Goal: Task Accomplishment & Management: Use online tool/utility

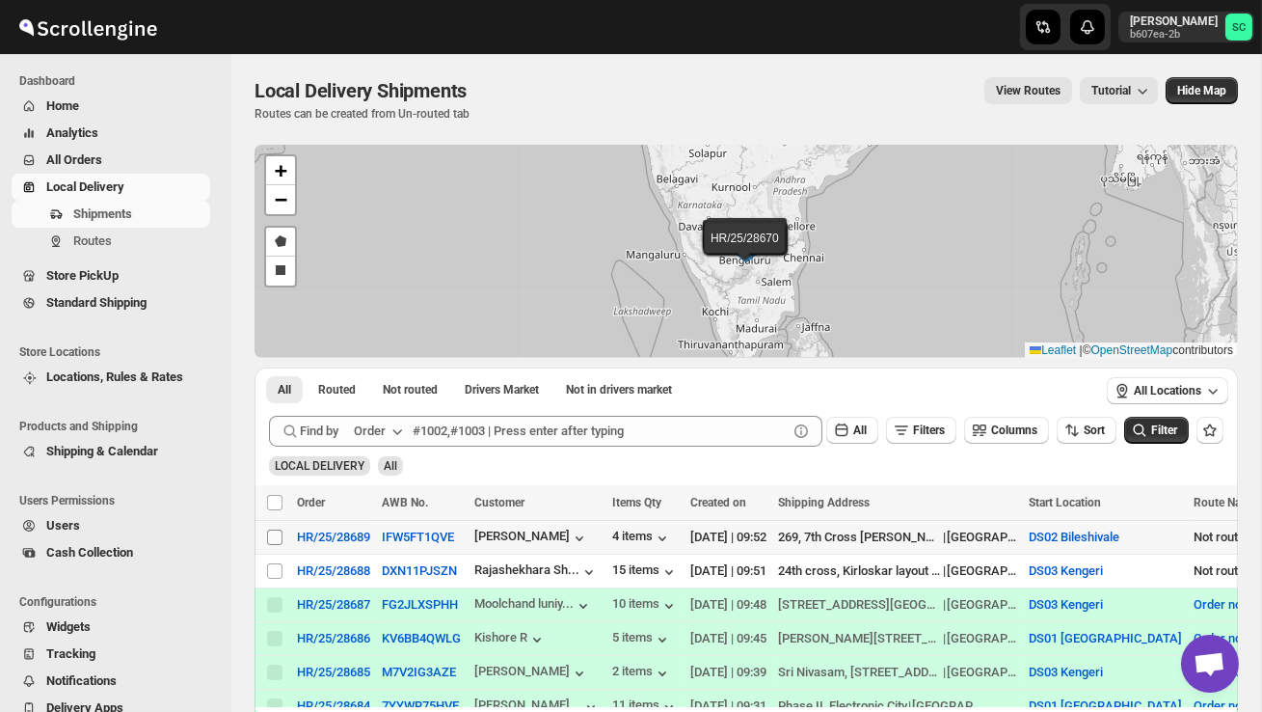
click at [274, 533] on input "Select shipment" at bounding box center [274, 536] width 15 height 15
checkbox input "true"
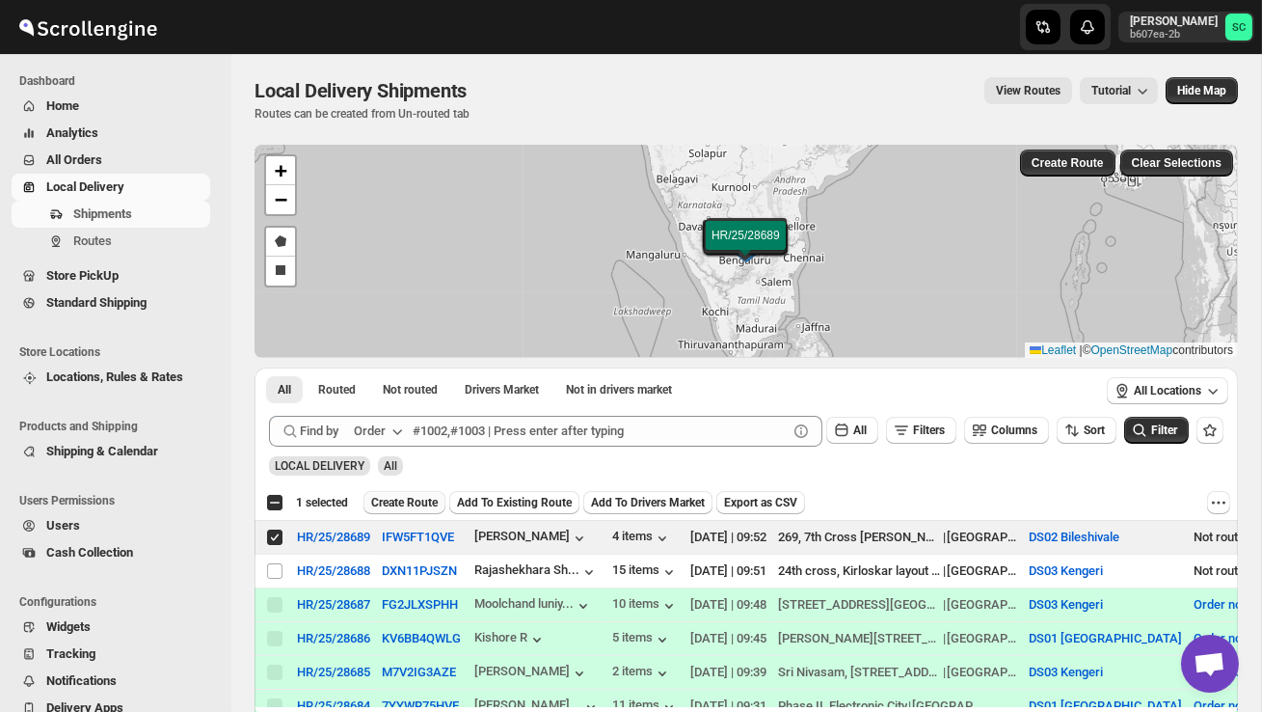
click at [406, 501] on span "Create Route" at bounding box center [404, 502] width 67 height 15
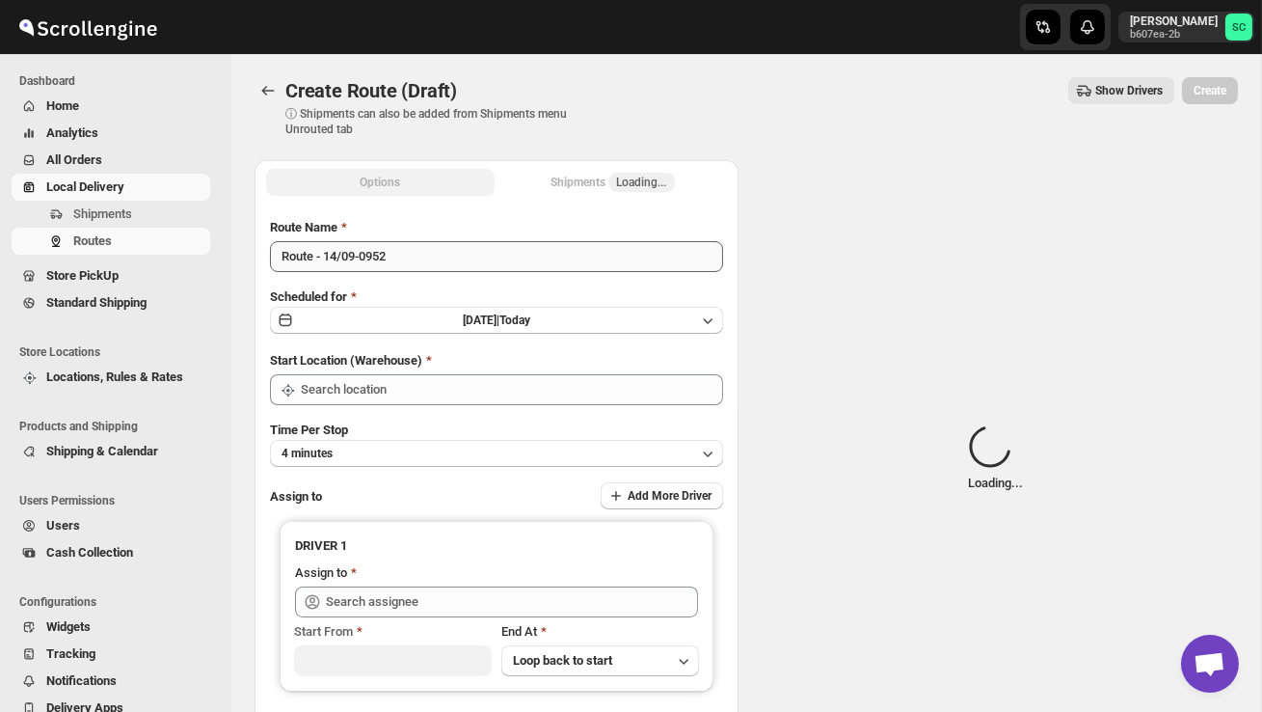
type input "DS02 Bileshivale"
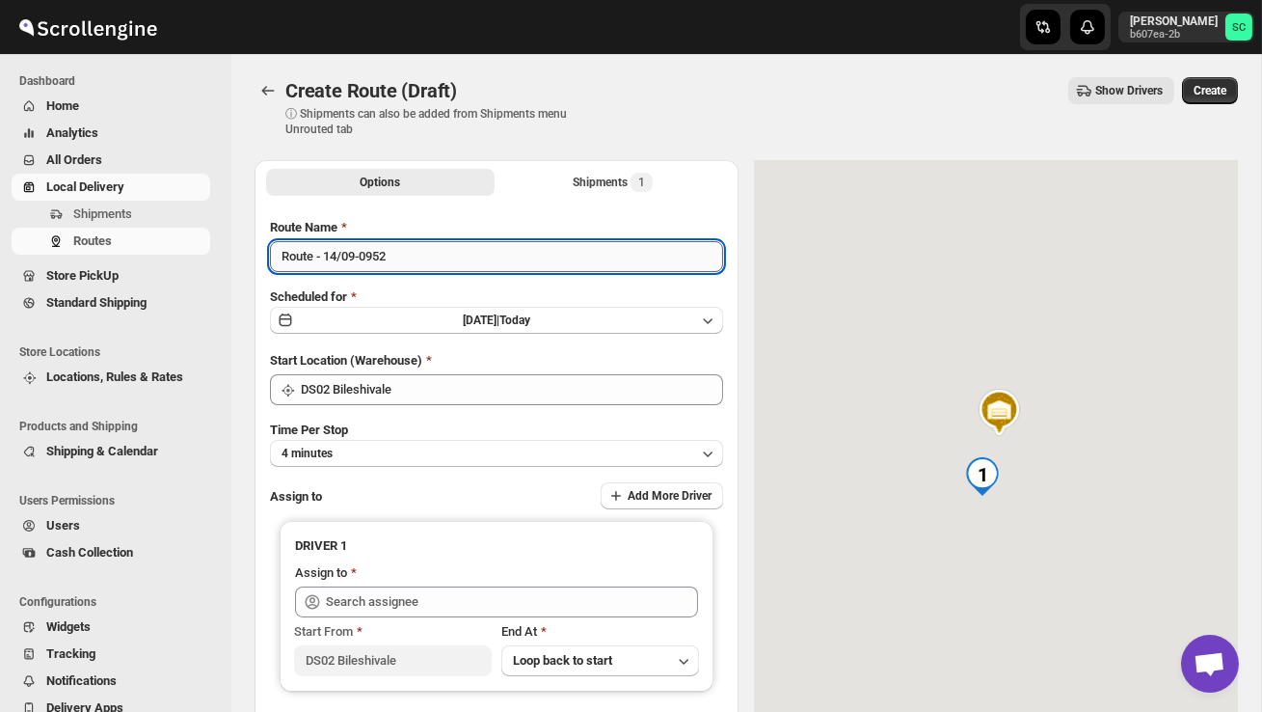
click at [413, 263] on input "Route - 14/09-0952" at bounding box center [496, 256] width 453 height 31
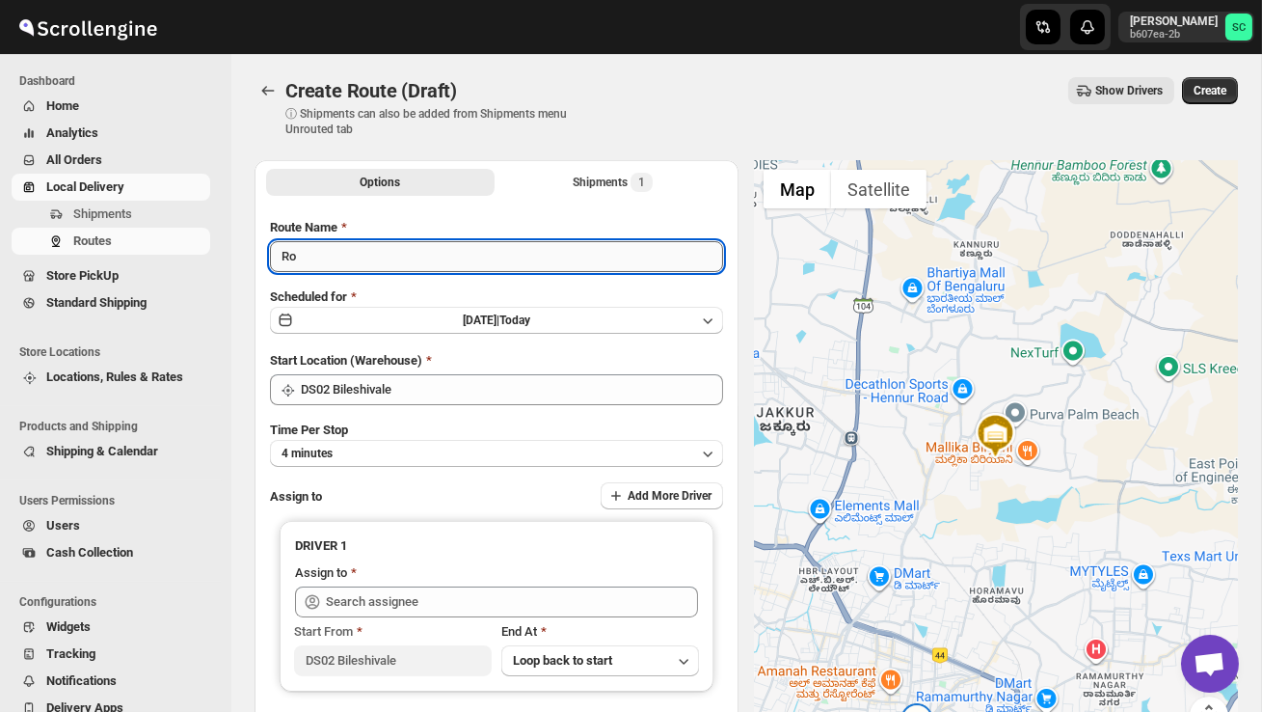
type input "R"
type input "Order no 28689"
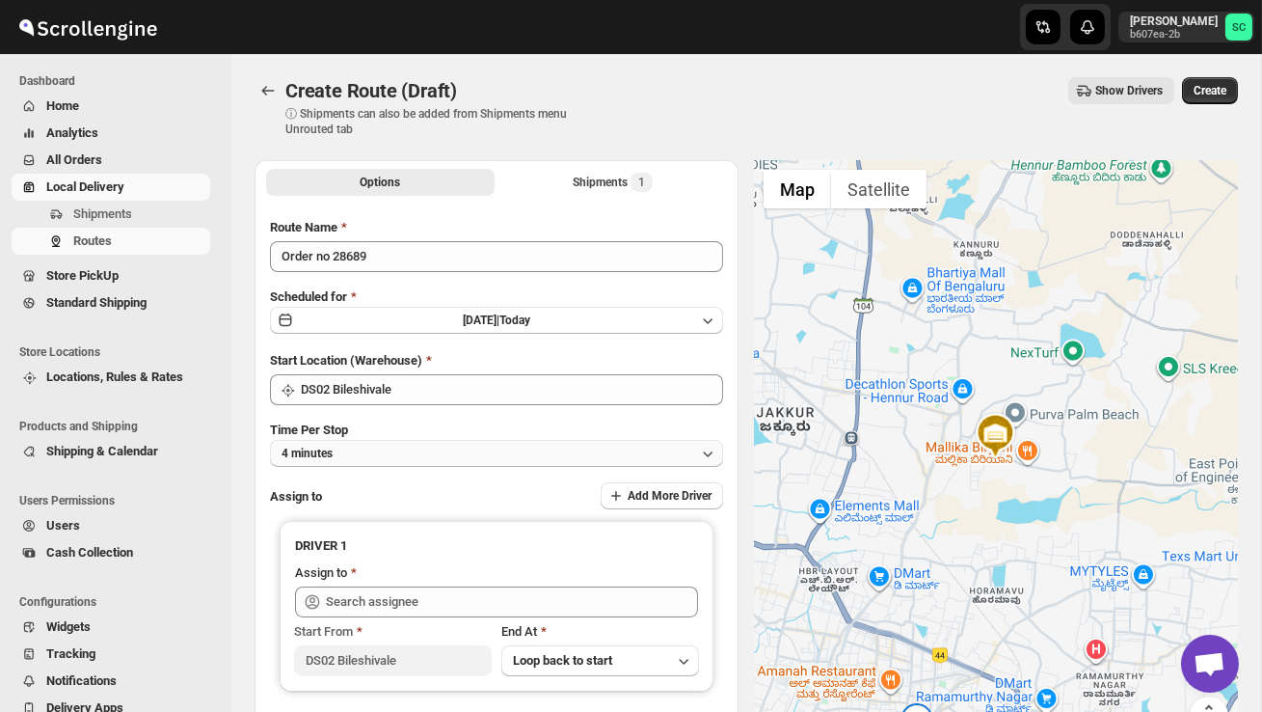
click at [434, 458] on button "4 minutes" at bounding box center [496, 453] width 453 height 27
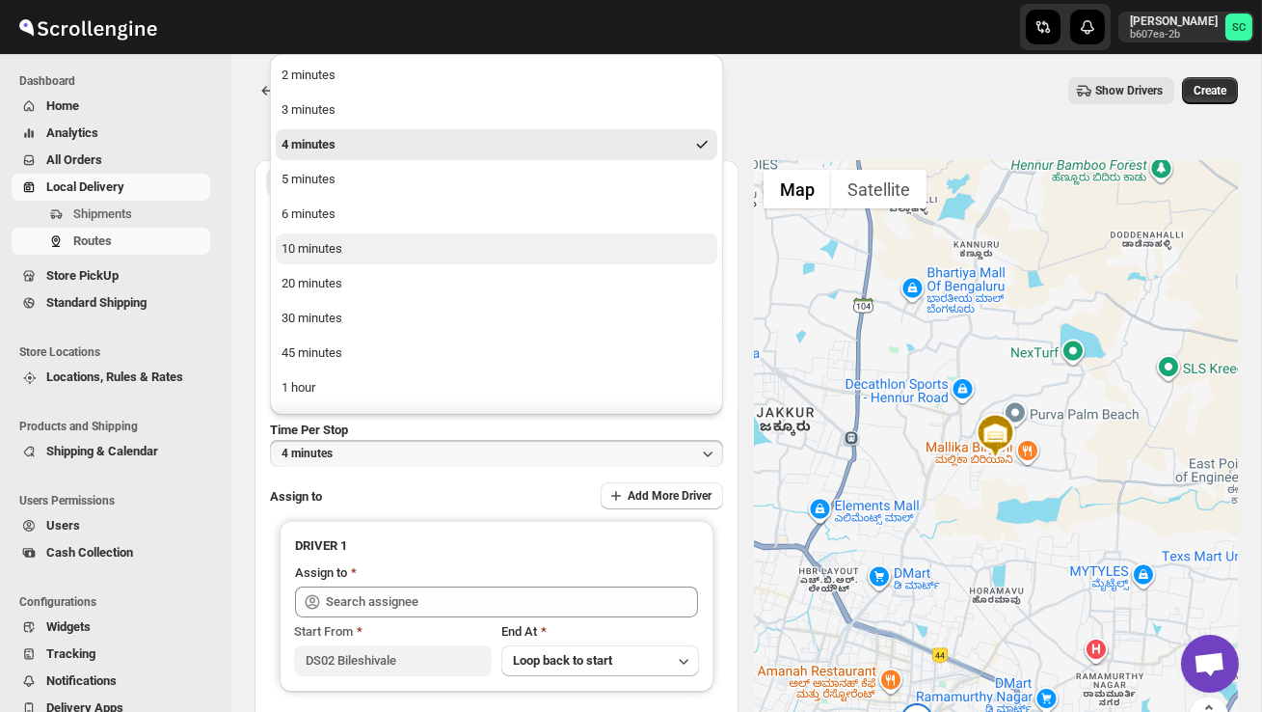
click at [379, 251] on button "10 minutes" at bounding box center [497, 248] width 442 height 31
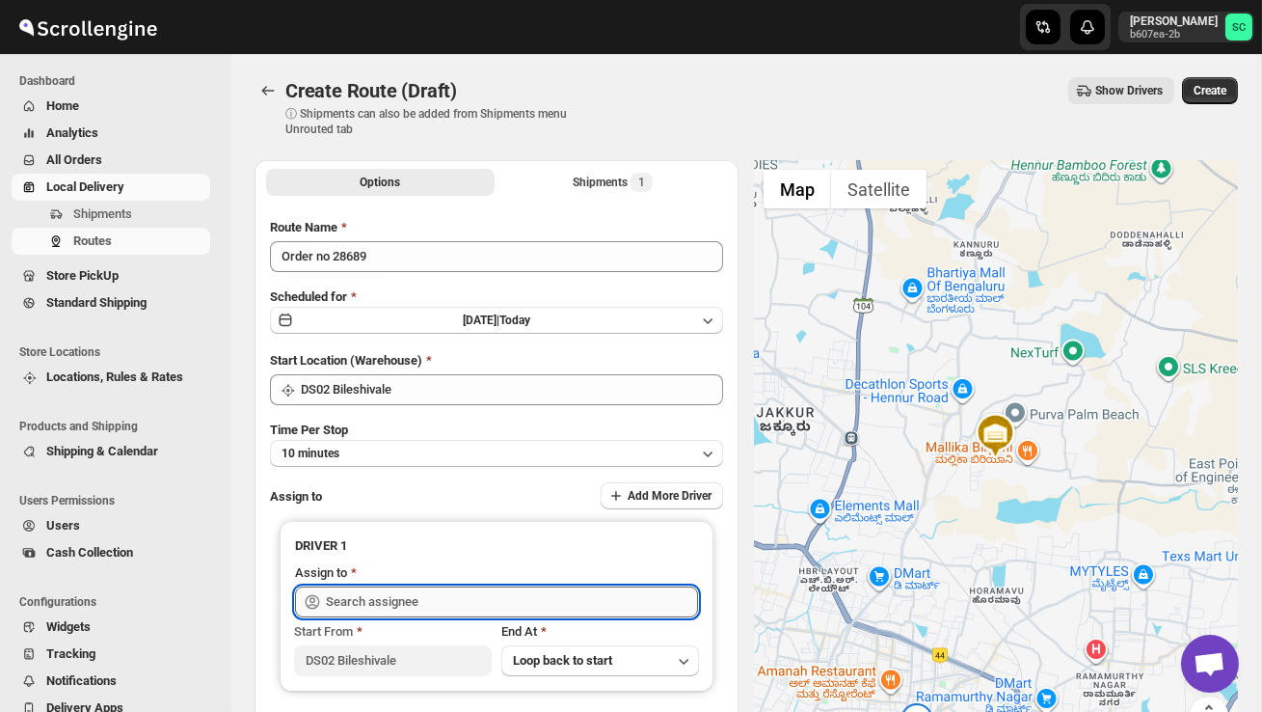
click at [389, 594] on input "text" at bounding box center [512, 601] width 372 height 31
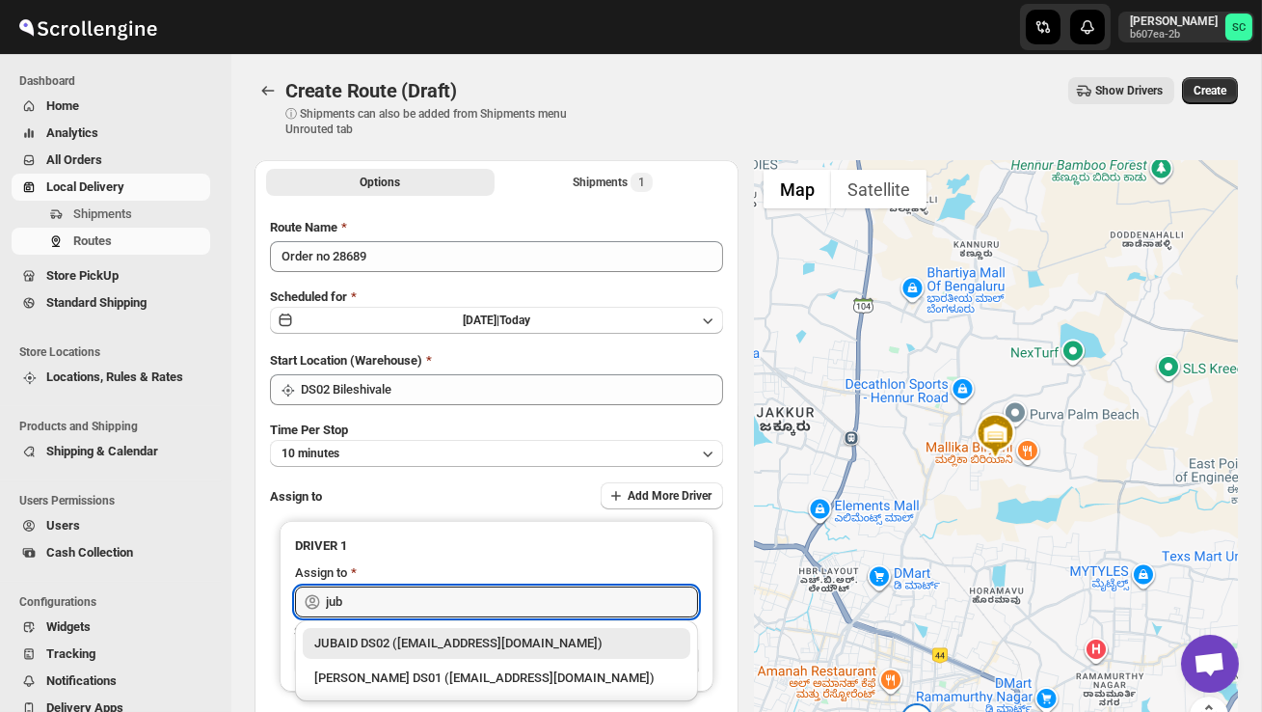
click at [421, 641] on div "JUBAID DS02 ([EMAIL_ADDRESS][DOMAIN_NAME])" at bounding box center [496, 643] width 365 height 19
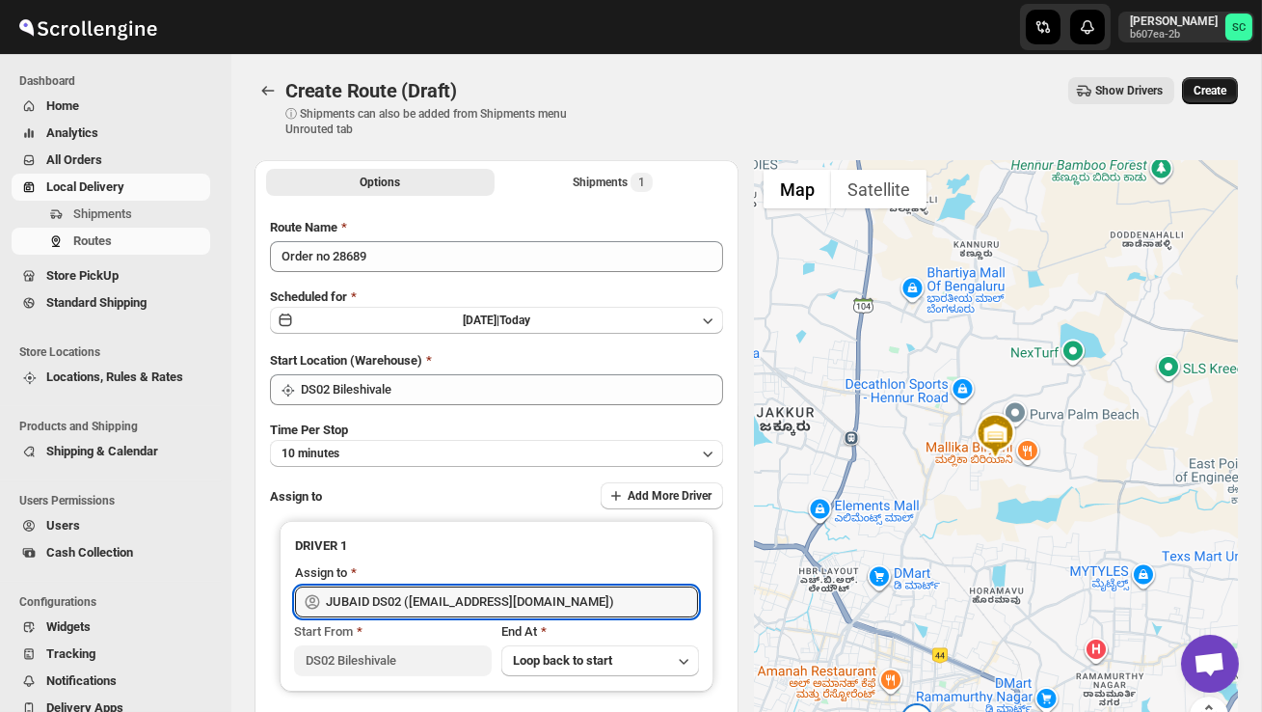
type input "JUBAID DS02 ([EMAIL_ADDRESS][DOMAIN_NAME])"
click at [1215, 81] on button "Create" at bounding box center [1210, 90] width 56 height 27
